Goal: Find specific page/section: Find specific page/section

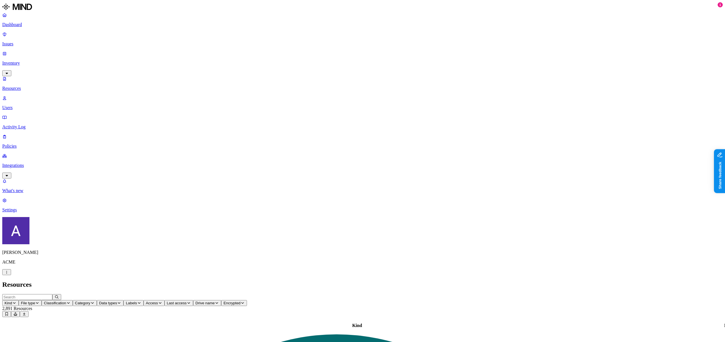
click at [20, 89] on div "Dashboard Issues Inventory Resources Users Activity Log Policies Integrations" at bounding box center [362, 95] width 721 height 166
click at [22, 144] on p "Policies" at bounding box center [362, 146] width 721 height 5
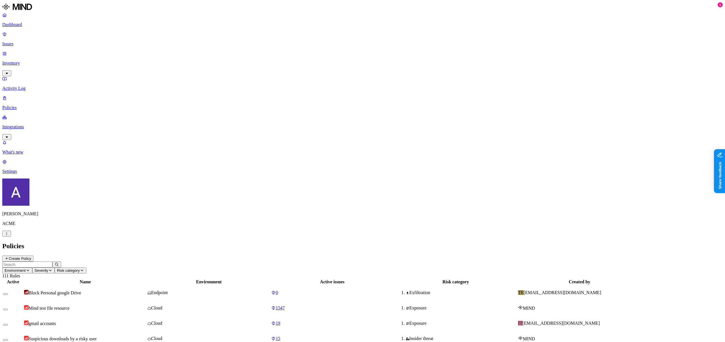
click at [26, 268] on span "Environment" at bounding box center [15, 270] width 21 height 4
click at [138, 51] on span "Endpoint" at bounding box center [137, 52] width 17 height 5
